Goal: Check status: Check status

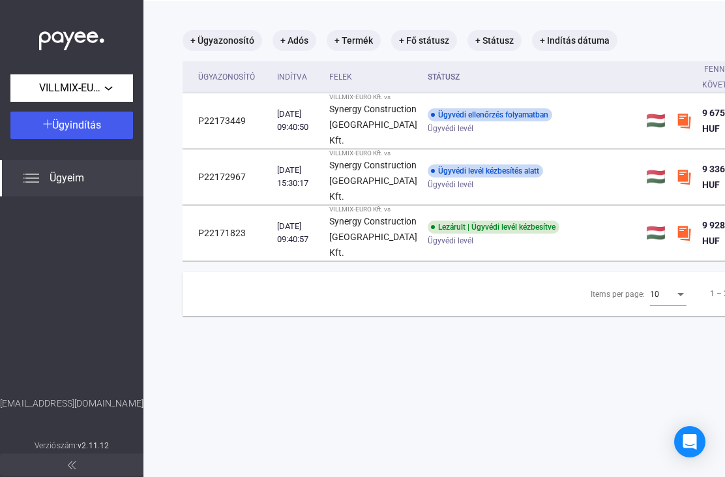
scroll to position [60, 0]
click at [209, 128] on td "P22173449" at bounding box center [227, 121] width 89 height 55
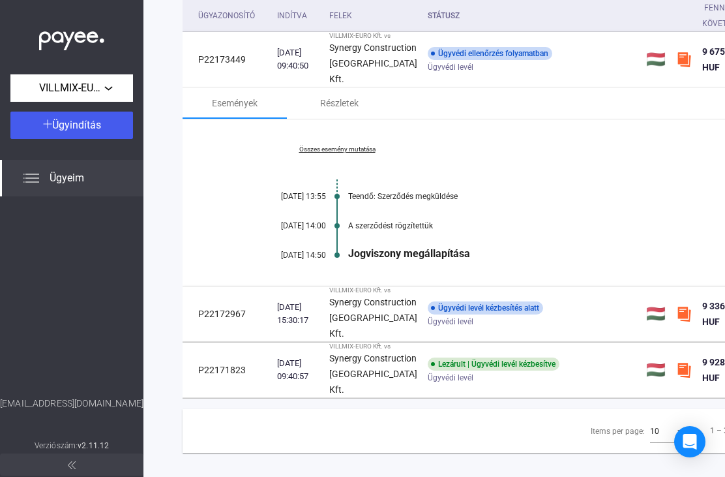
scroll to position [120, -1]
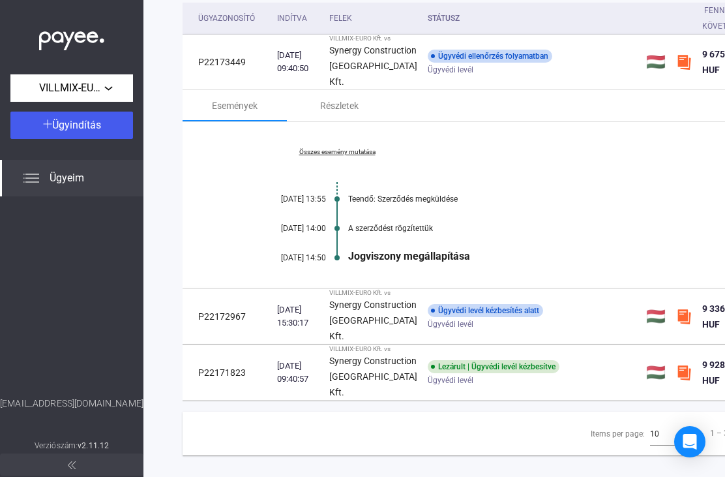
click at [202, 325] on td "P22172967" at bounding box center [227, 316] width 89 height 55
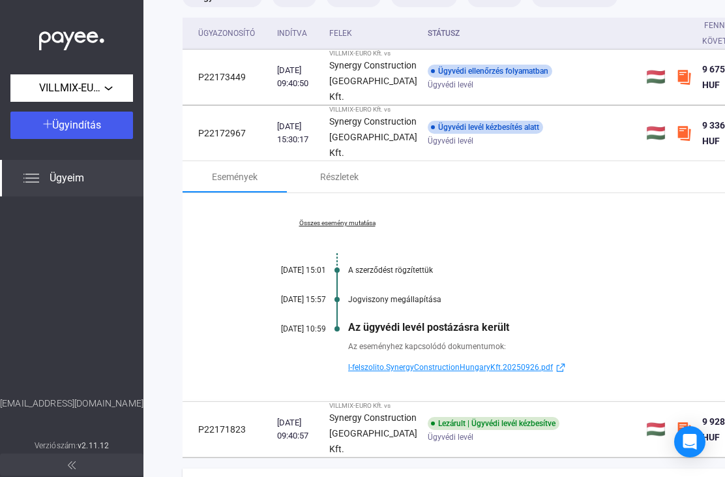
scroll to position [104, 0]
click at [503, 134] on div "Ügyvédi levél kézbesítés alatt" at bounding box center [485, 127] width 115 height 13
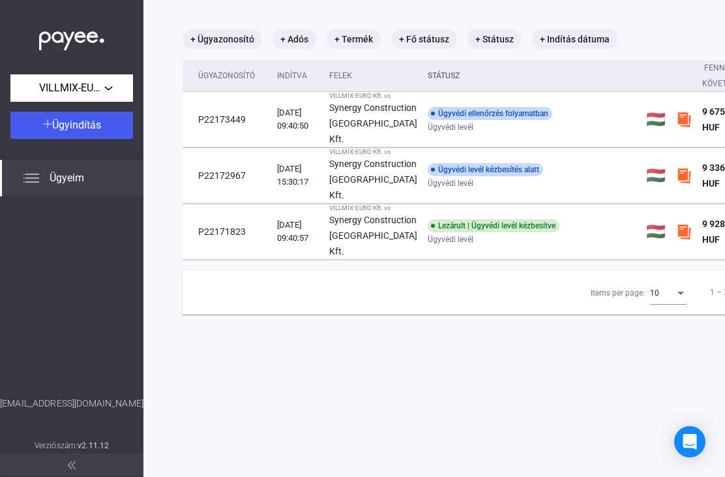
scroll to position [62, 0]
click at [308, 183] on div "[DATE] 15:30:17" at bounding box center [298, 175] width 42 height 26
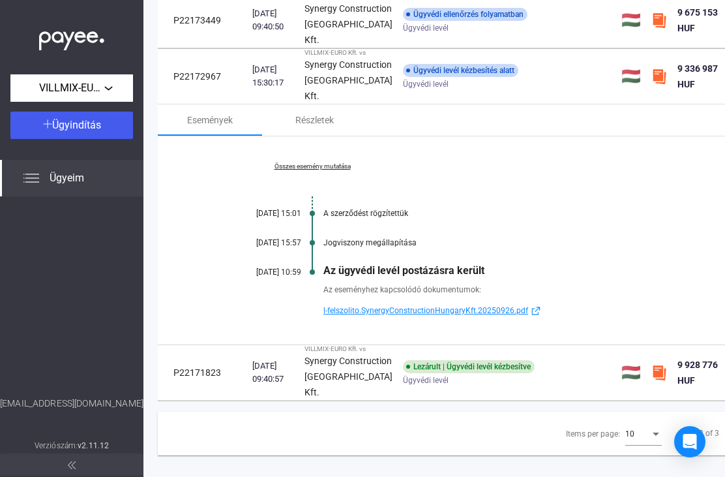
click at [283, 386] on div "[DATE] 09:40:57" at bounding box center [273, 372] width 42 height 26
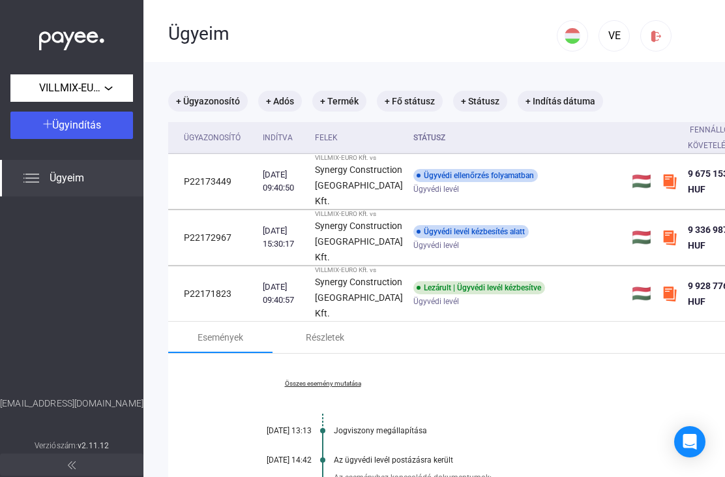
scroll to position [0, 13]
click at [202, 190] on td "P22173449" at bounding box center [214, 181] width 89 height 55
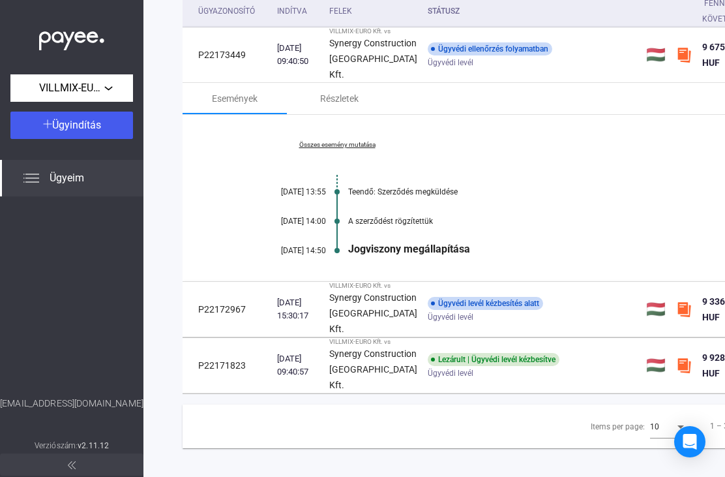
scroll to position [123, -1]
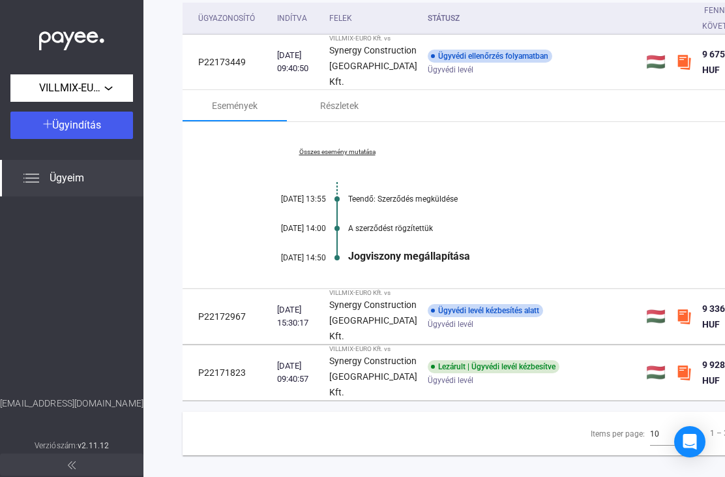
click at [219, 331] on td "P22172967" at bounding box center [227, 316] width 89 height 55
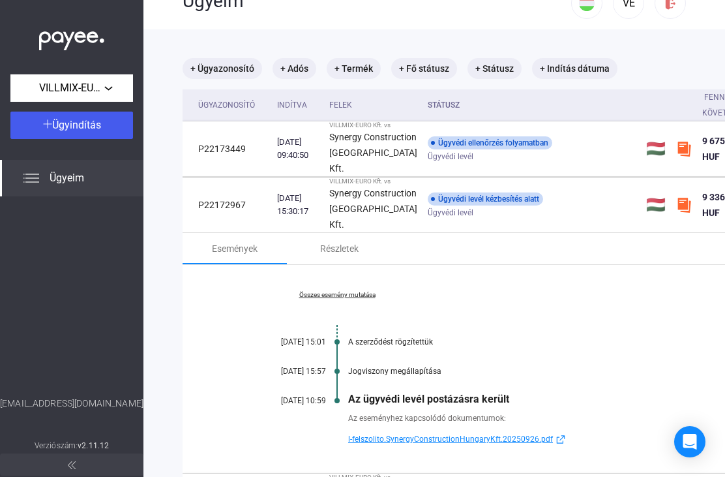
scroll to position [33, 0]
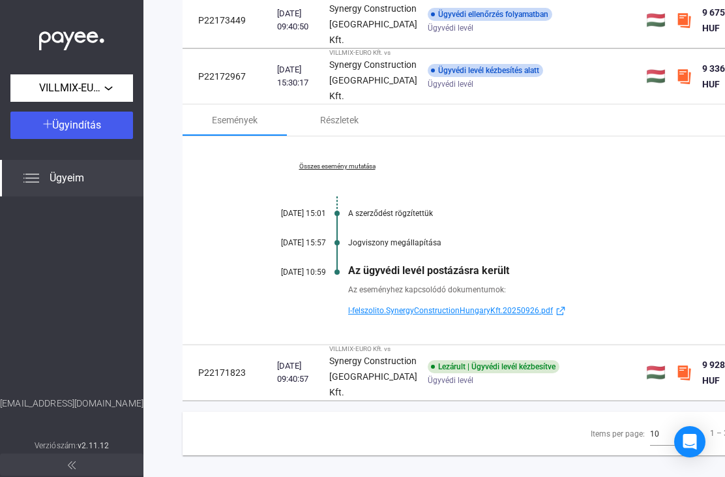
click at [299, 386] on div "[DATE] 09:40:57" at bounding box center [298, 372] width 42 height 26
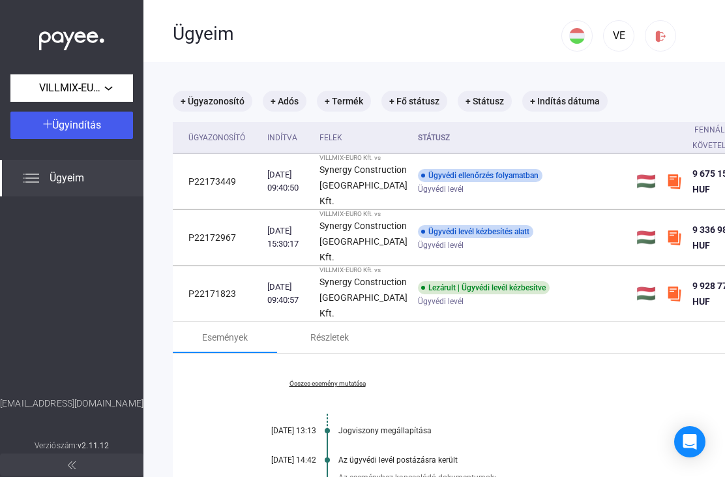
scroll to position [0, 9]
click at [668, 38] on img at bounding box center [662, 36] width 14 height 14
